Goal: Find specific page/section: Find specific page/section

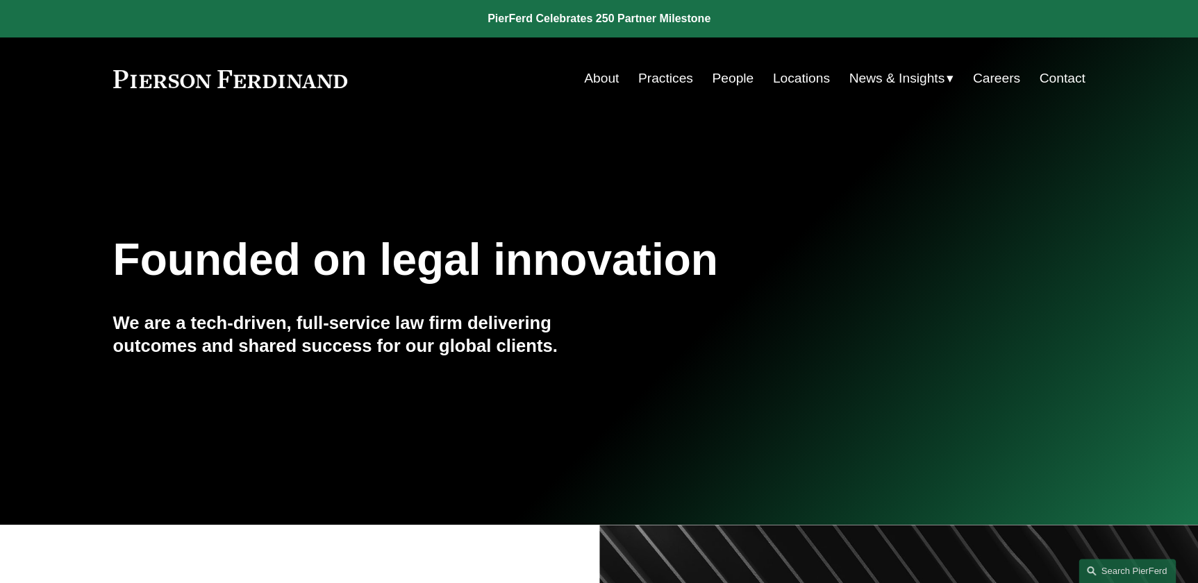
click at [797, 76] on link "Locations" at bounding box center [801, 78] width 57 height 26
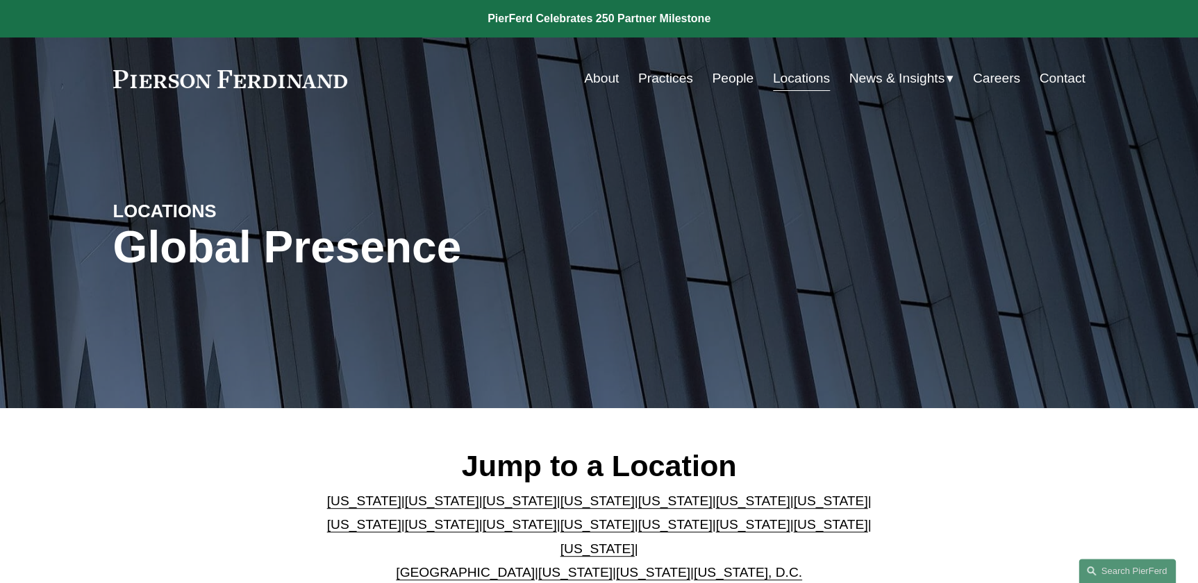
click at [646, 565] on link "Washington" at bounding box center [653, 572] width 74 height 15
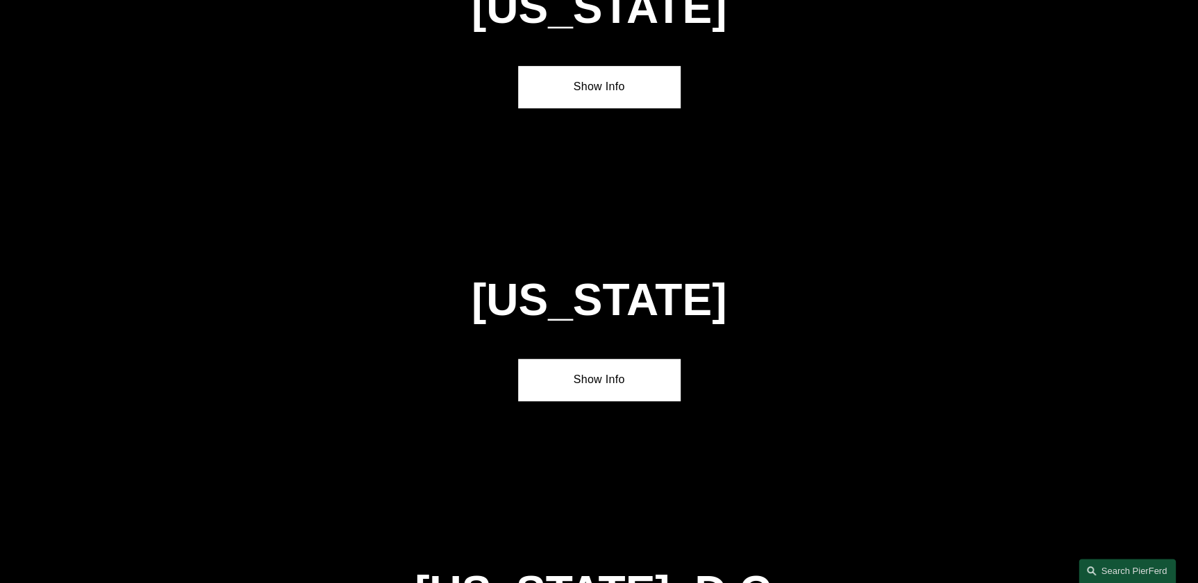
scroll to position [5590, 0]
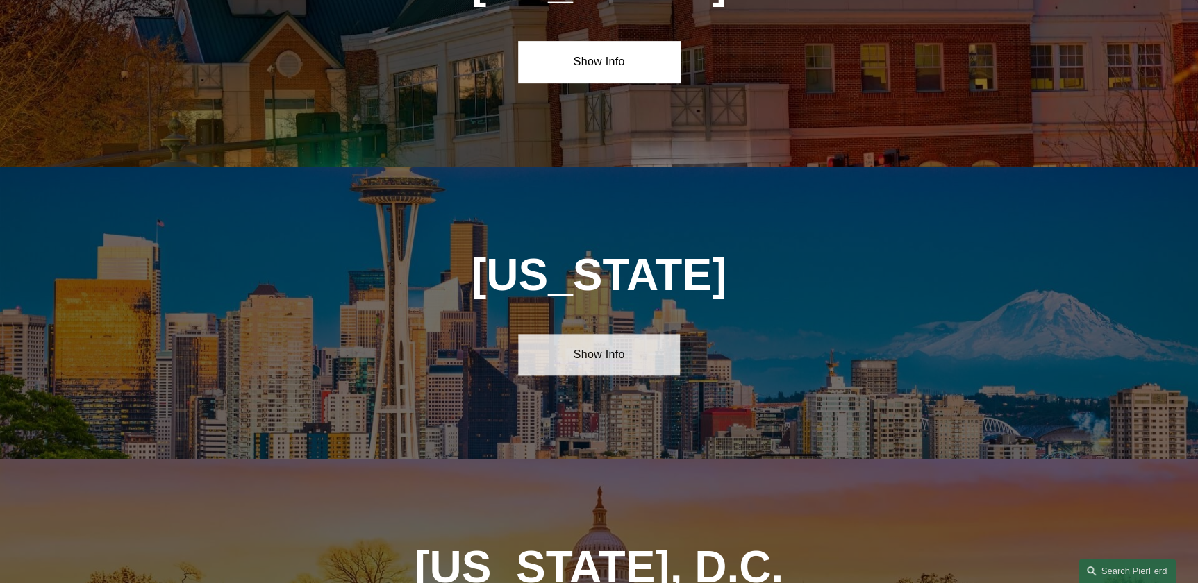
click at [590, 334] on link "Show Info" at bounding box center [599, 355] width 162 height 42
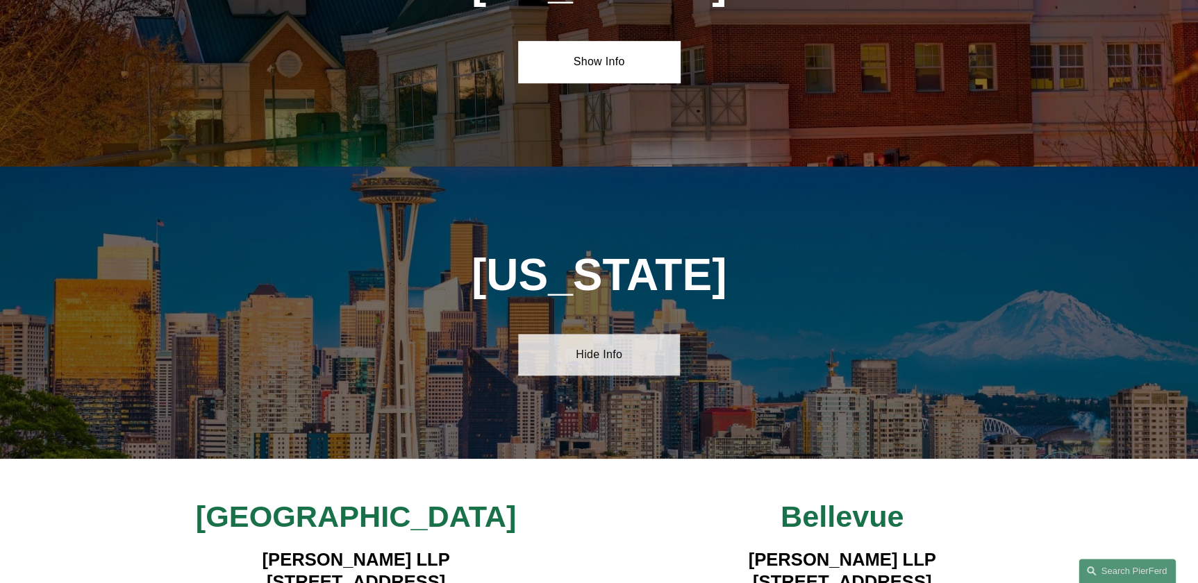
click at [631, 334] on link "Hide Info" at bounding box center [599, 355] width 162 height 42
